Goal: Task Accomplishment & Management: Manage account settings

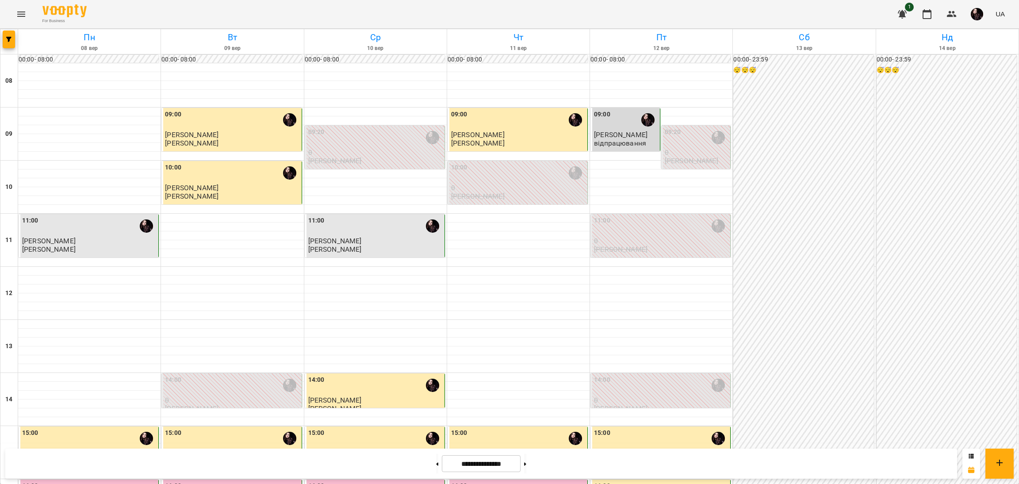
scroll to position [199, 0]
click at [622, 481] on div "16:00" at bounding box center [661, 491] width 134 height 20
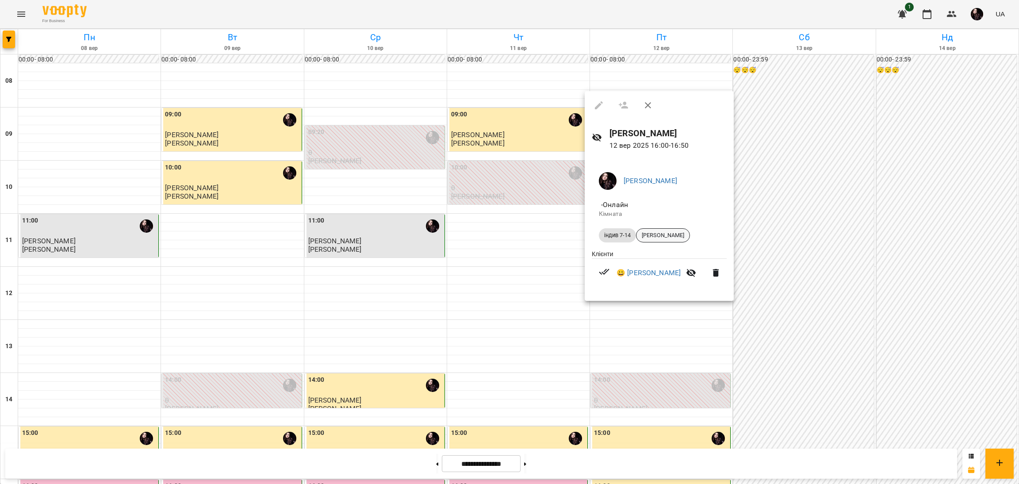
click at [651, 234] on span "[PERSON_NAME]" at bounding box center [662, 235] width 53 height 8
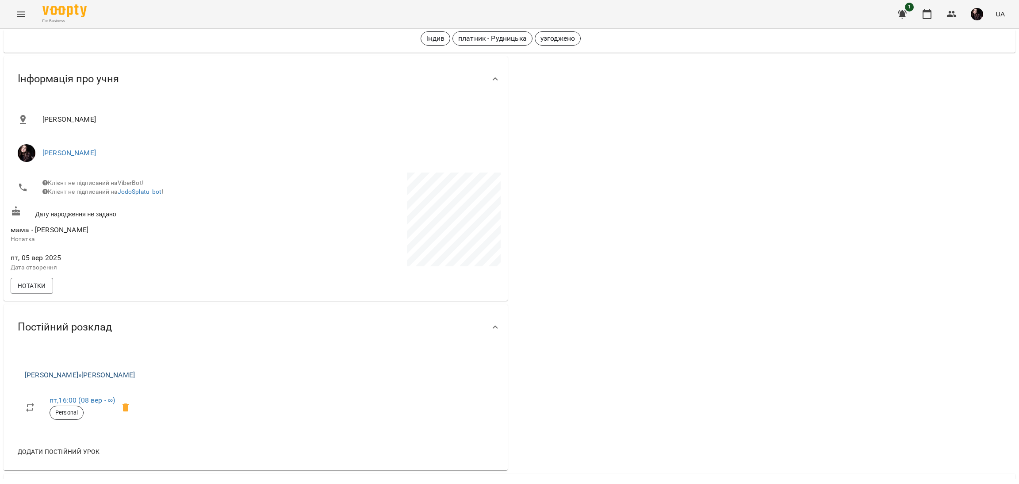
scroll to position [66, 0]
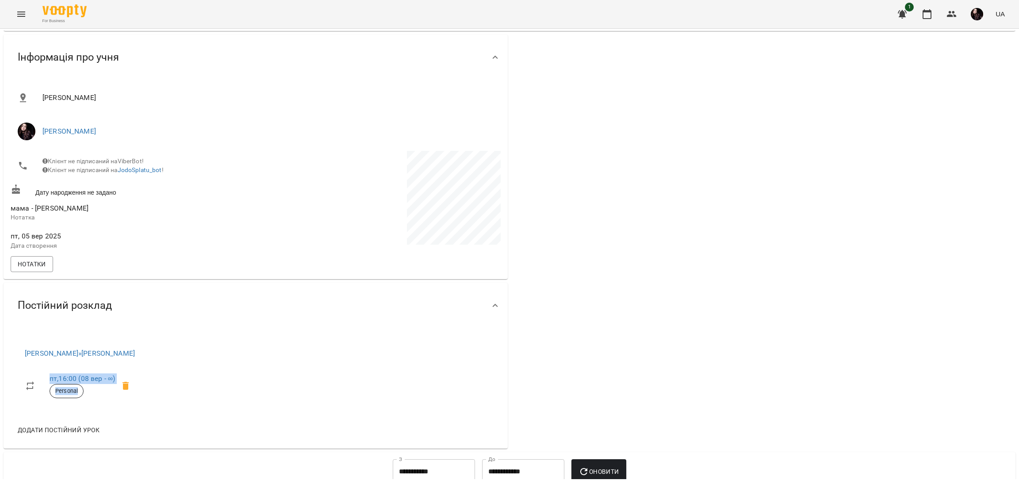
drag, startPoint x: 7, startPoint y: 383, endPoint x: 181, endPoint y: 380, distance: 174.3
click at [181, 380] on div "[PERSON_NAME] » [PERSON_NAME] , 16:00 ([DATE] - ∞) Personal Додати постійний ур…" at bounding box center [256, 389] width 504 height 120
click at [33, 269] on span "Нотатки" at bounding box center [32, 264] width 28 height 11
